Goal: Transaction & Acquisition: Purchase product/service

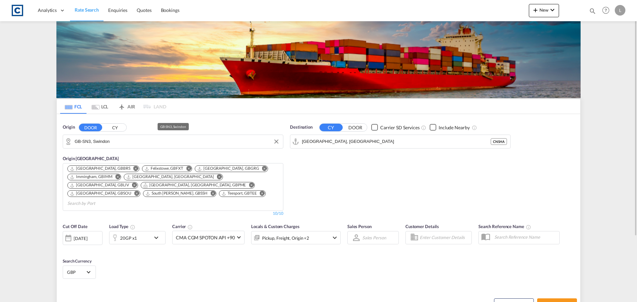
click at [116, 144] on input "GB-SN3, Swindon" at bounding box center [177, 142] width 205 height 10
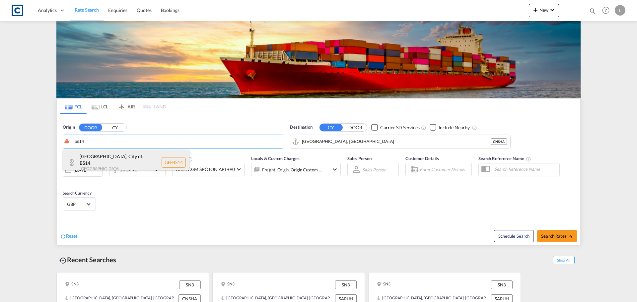
click at [112, 159] on div "[GEOGRAPHIC_DATA], City of , BS14 [GEOGRAPHIC_DATA] [GEOGRAPHIC_DATA]-BS14" at bounding box center [126, 162] width 126 height 25
type input "GB-BS14, [GEOGRAPHIC_DATA], City of"
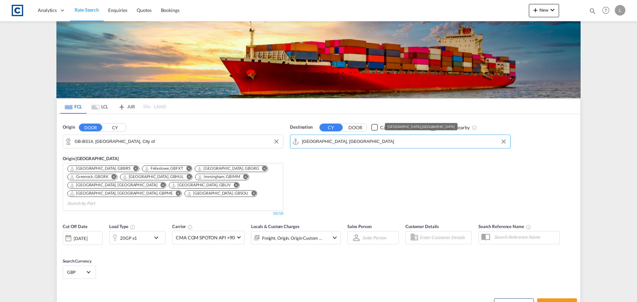
click at [350, 142] on input "[GEOGRAPHIC_DATA], [GEOGRAPHIC_DATA]" at bounding box center [404, 142] width 205 height 10
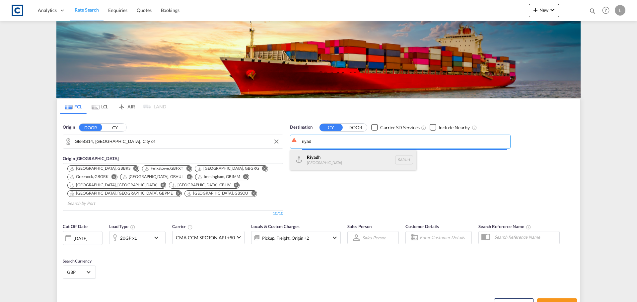
type input "riyad"
click at [337, 160] on body "Analytics Dashboard Rate Search Enquiries Quotes Bookings" at bounding box center [318, 151] width 637 height 302
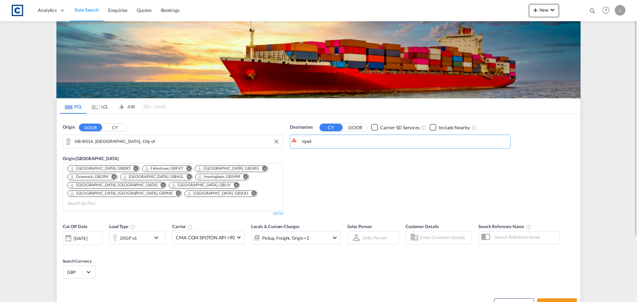
click at [141, 233] on div "20GP x1" at bounding box center [129, 237] width 41 height 13
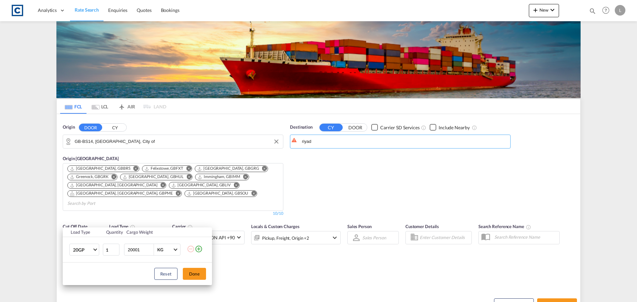
drag, startPoint x: 152, startPoint y: 249, endPoint x: 101, endPoint y: 249, distance: 51.4
click at [127, 249] on input "20001" at bounding box center [140, 249] width 27 height 11
drag, startPoint x: 143, startPoint y: 250, endPoint x: 89, endPoint y: 250, distance: 54.1
click at [89, 250] on tr "20GP 20GP 40GP 40HC 45HC 20RE 40RE 40HR 20OT 40OT 20FR 40FR 40NR 20NR 45S 20TK …" at bounding box center [137, 250] width 149 height 26
type input "20000"
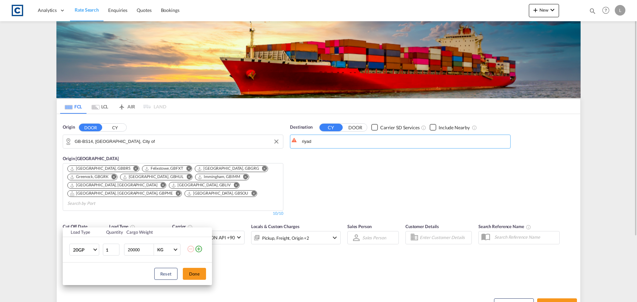
drag, startPoint x: 200, startPoint y: 273, endPoint x: 204, endPoint y: 270, distance: 5.1
click at [200, 273] on button "Done" at bounding box center [194, 274] width 23 height 12
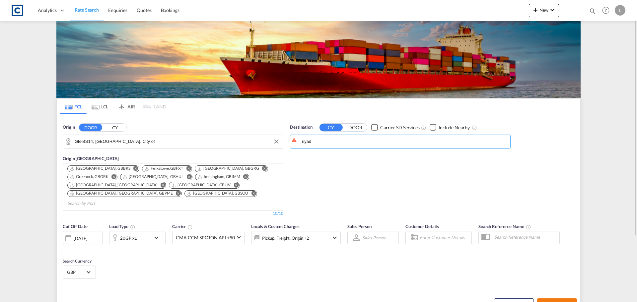
click at [566, 302] on span "Search Rates" at bounding box center [557, 304] width 32 height 5
click at [567, 302] on span "Search Rates" at bounding box center [557, 304] width 32 height 5
click at [346, 146] on body "Analytics Dashboard Rate Search Enquiries Quotes Bookings" at bounding box center [318, 151] width 637 height 302
click at [309, 159] on div "Riyad h [GEOGRAPHIC_DATA] [GEOGRAPHIC_DATA]" at bounding box center [353, 160] width 126 height 20
type input "[GEOGRAPHIC_DATA], [GEOGRAPHIC_DATA]"
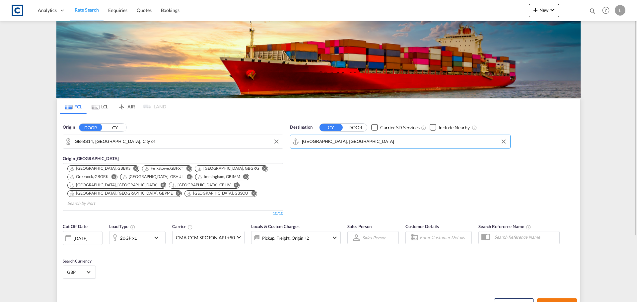
click at [550, 302] on span "Search Rates" at bounding box center [557, 304] width 32 height 5
type input "BS14 to SARUH / [DATE]"
